Goal: Navigation & Orientation: Find specific page/section

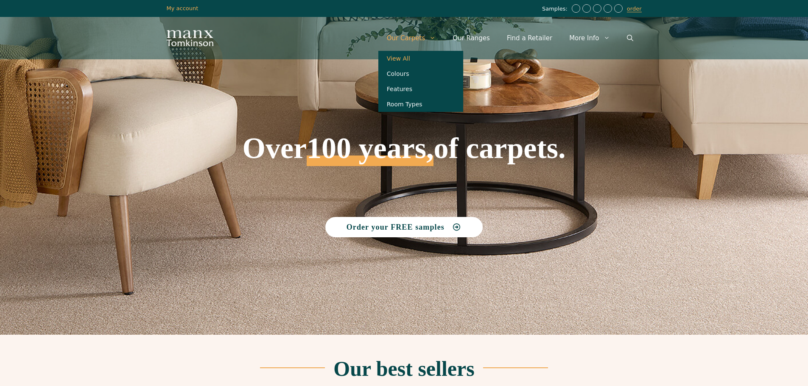
click at [420, 56] on link "View All" at bounding box center [420, 58] width 85 height 15
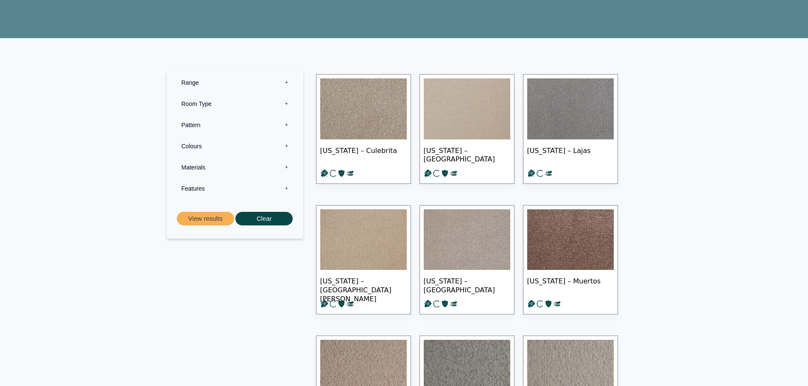
scroll to position [254, 0]
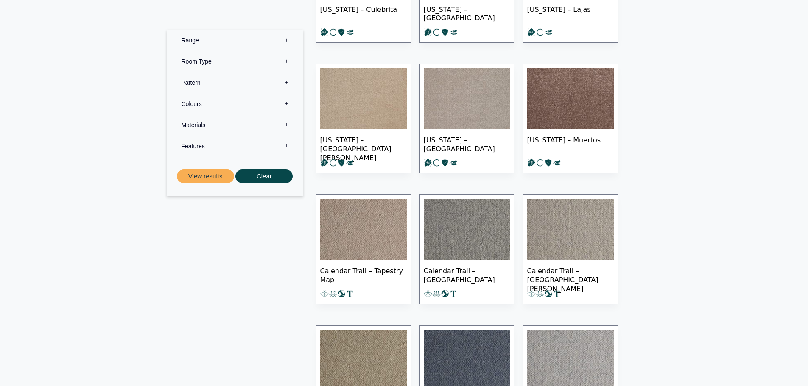
click at [360, 105] on img at bounding box center [363, 98] width 86 height 61
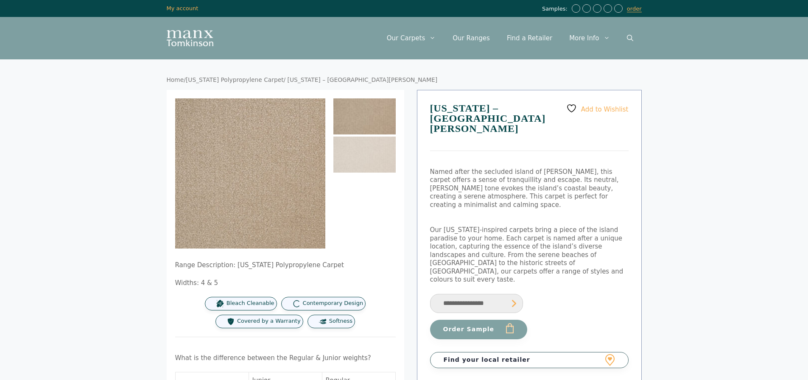
click at [195, 26] on div "Menu Menu Our Carpets View All Colours Black Carpet Blue Carpet Bold Colour Bro…" at bounding box center [404, 38] width 509 height 42
click at [202, 39] on img "Site" at bounding box center [190, 38] width 47 height 16
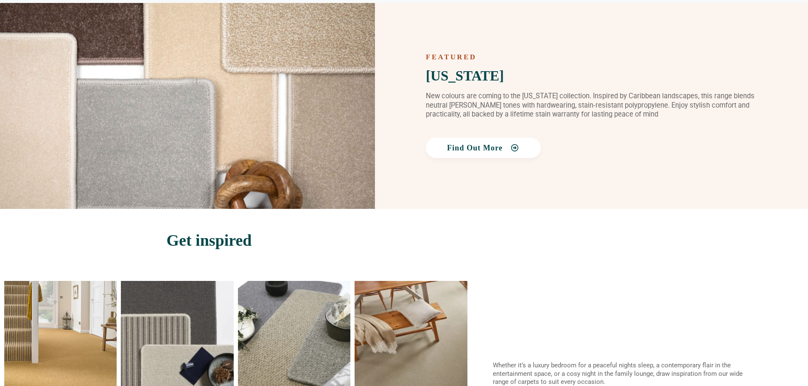
scroll to position [1459, 0]
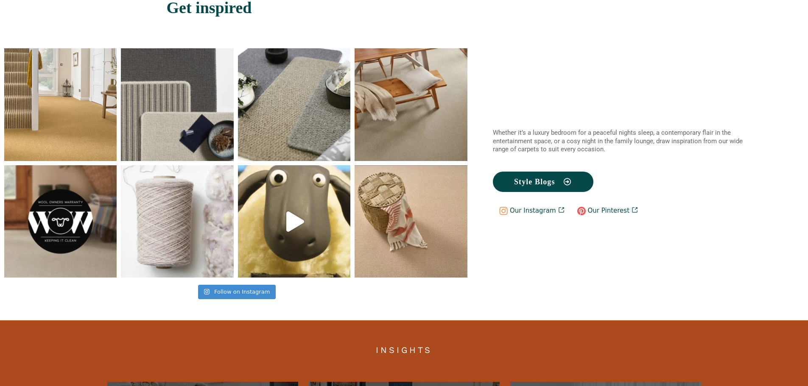
click at [49, 247] on img at bounding box center [60, 221] width 112 height 112
